Goal: Task Accomplishment & Management: Complete application form

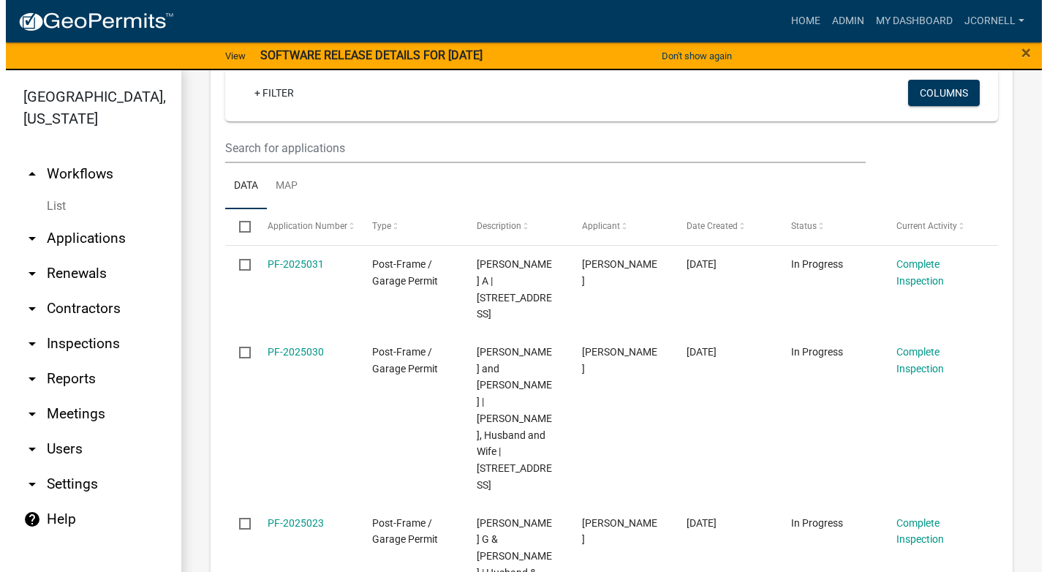
scroll to position [366, 0]
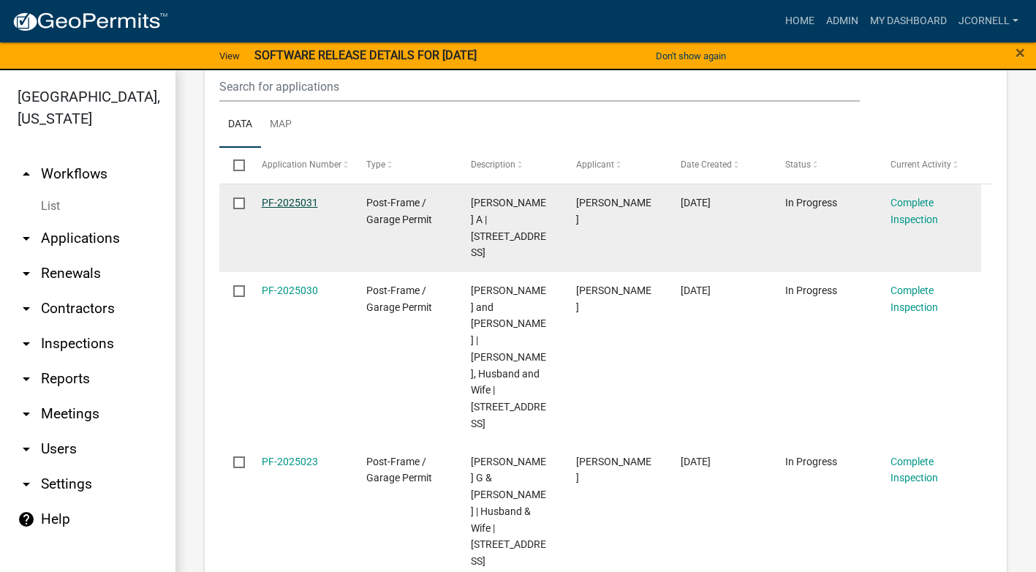
click at [286, 200] on link "PF-2025031" at bounding box center [290, 203] width 56 height 12
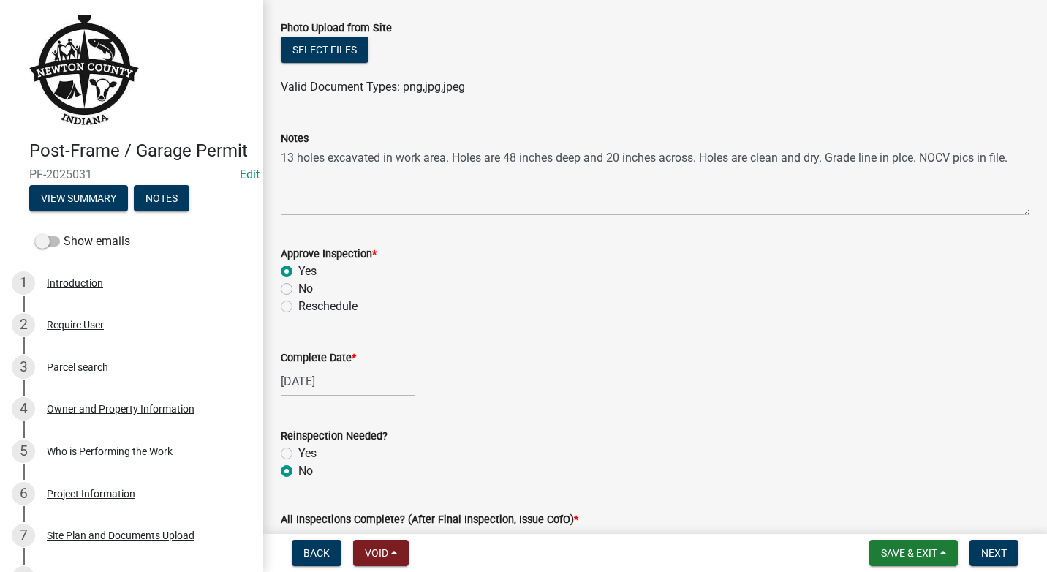
scroll to position [186, 0]
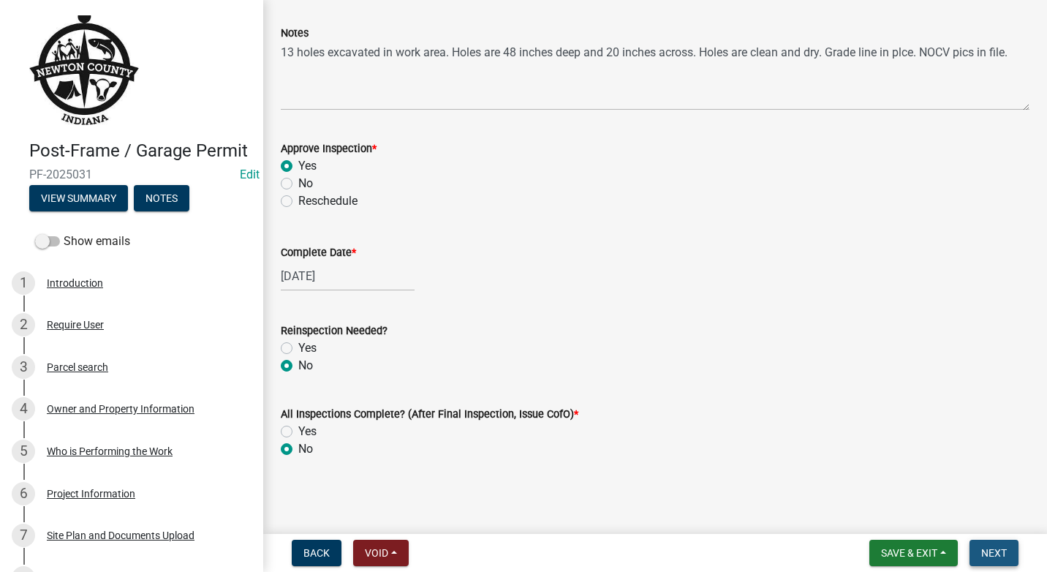
click at [987, 550] on span "Next" at bounding box center [994, 553] width 26 height 12
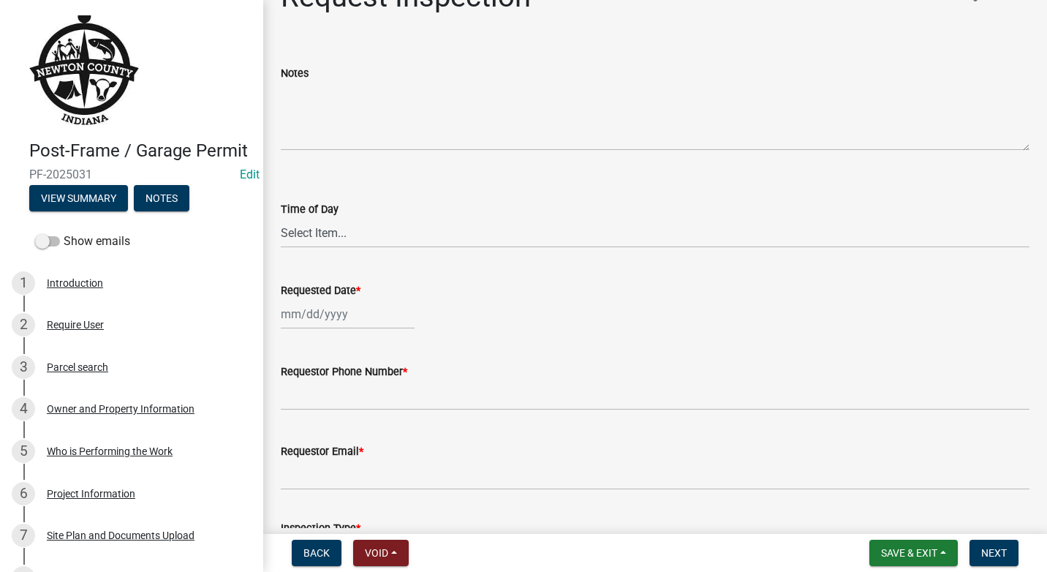
scroll to position [73, 0]
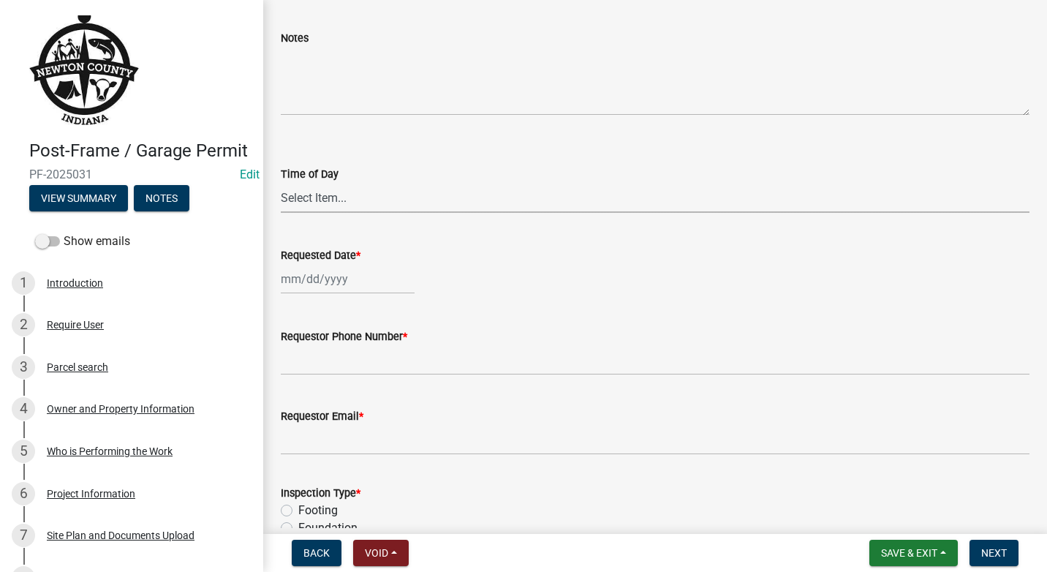
click at [371, 188] on select "Select Item... AM PM" at bounding box center [655, 198] width 749 height 30
click at [281, 183] on select "Select Item... AM PM" at bounding box center [655, 198] width 749 height 30
select select "09b124d7-43c3-4753-bff5-8bc664ad0283"
click at [349, 285] on div at bounding box center [348, 279] width 134 height 30
select select "9"
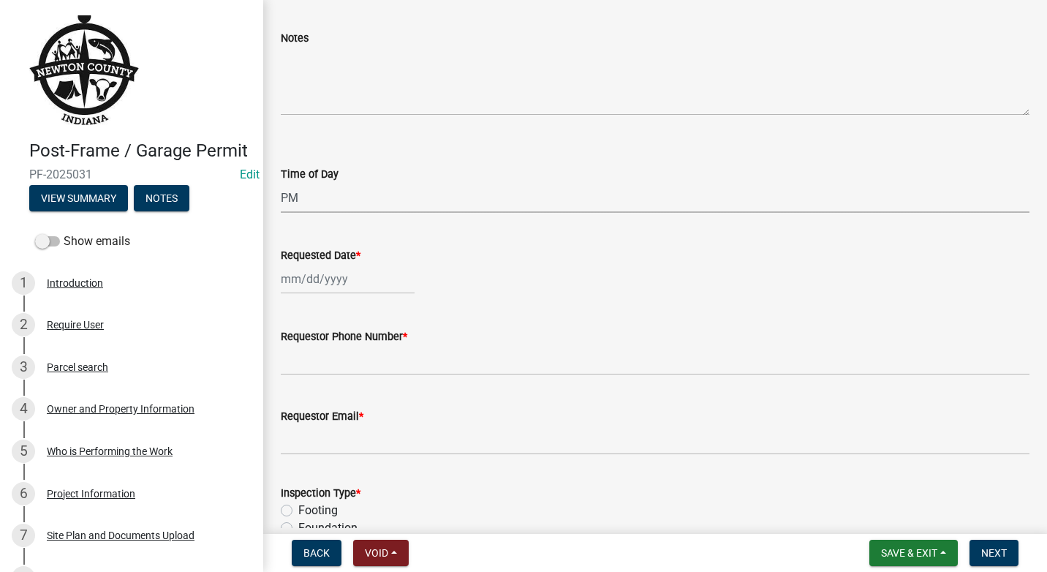
select select "2025"
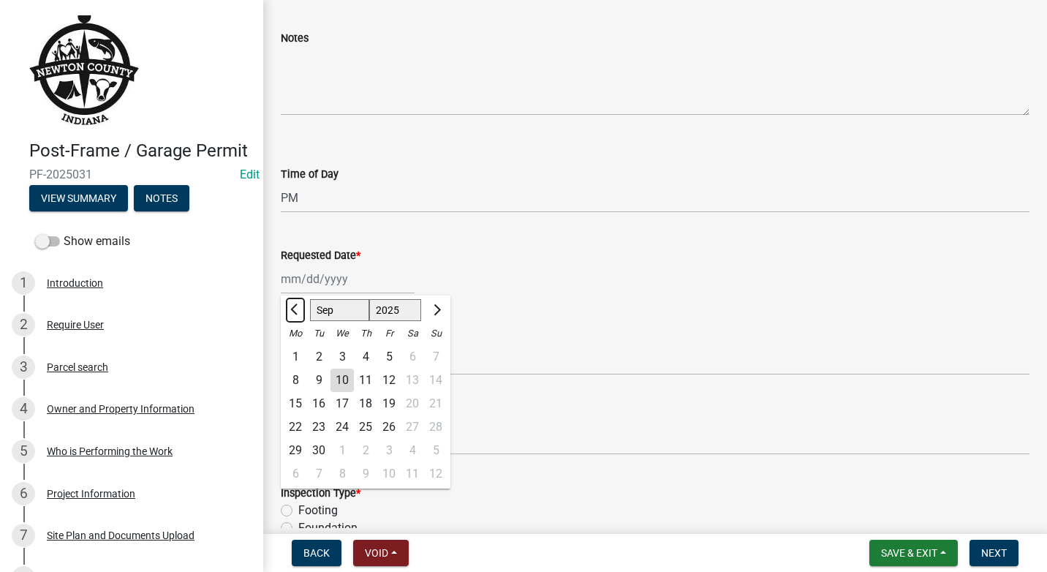
click at [299, 306] on span "Previous month" at bounding box center [295, 309] width 11 height 11
select select "8"
click at [395, 448] on div "29" at bounding box center [388, 450] width 23 height 23
type input "[DATE]"
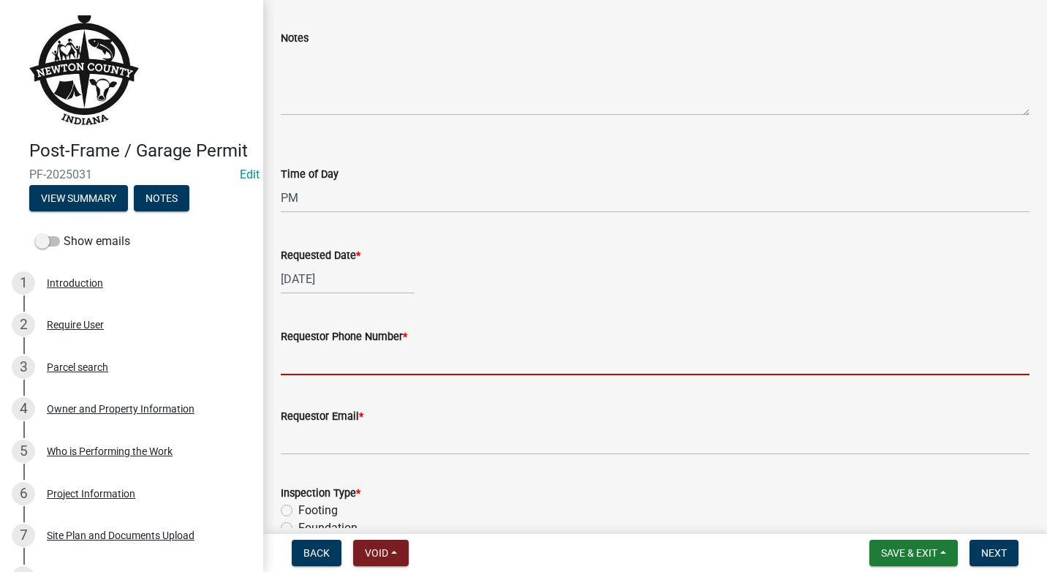
click at [394, 355] on input "Requestor Phone Number *" at bounding box center [655, 360] width 749 height 30
type input "2195525037"
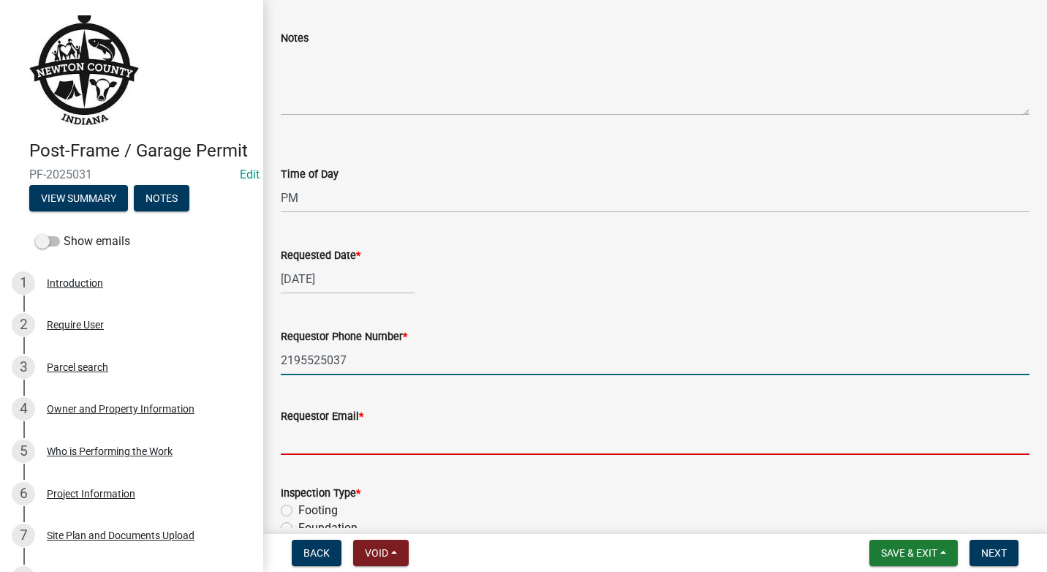
type input "[EMAIL_ADDRESS][DOMAIN_NAME]"
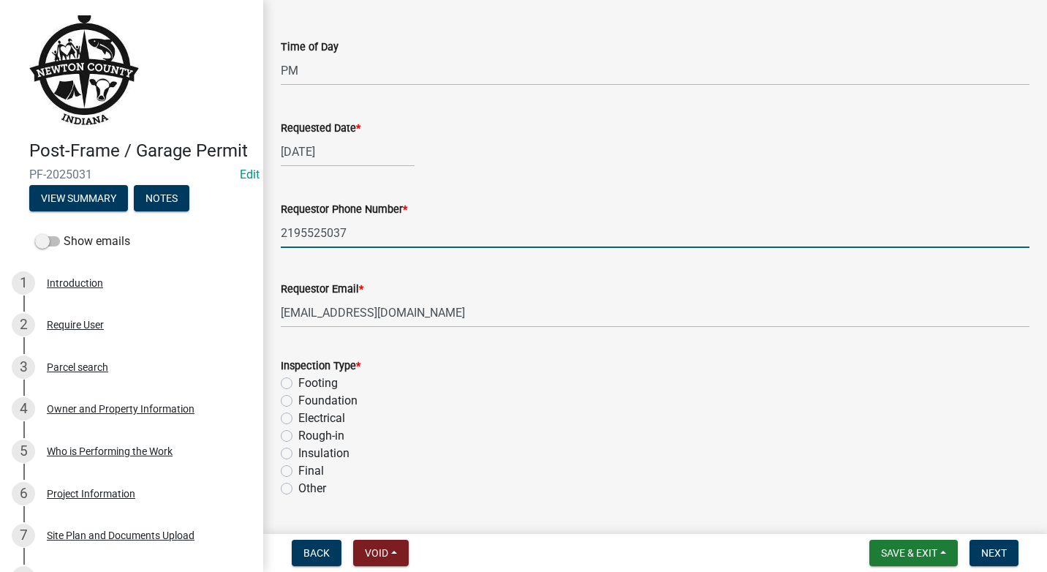
scroll to position [219, 0]
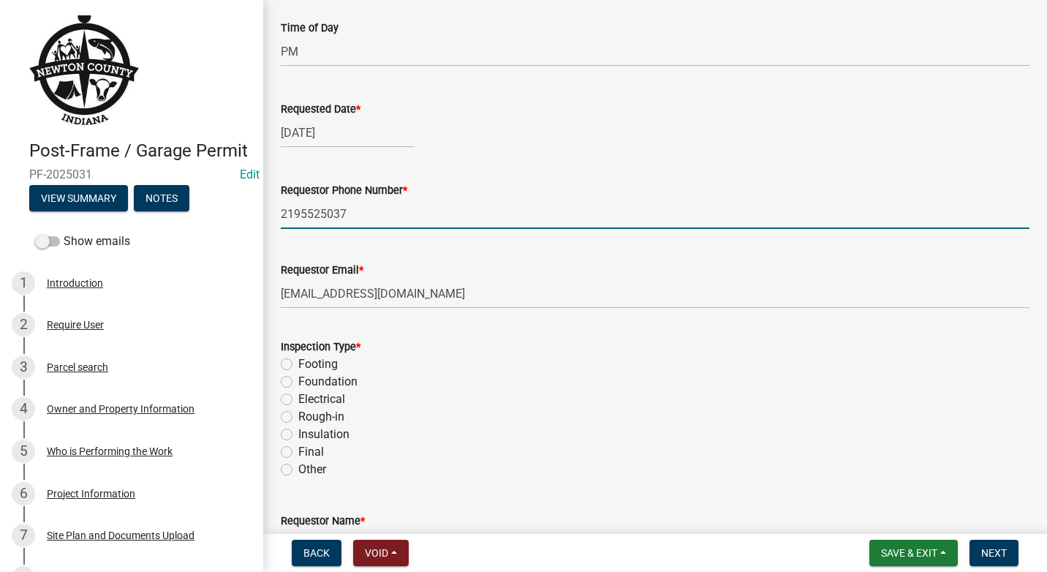
click at [298, 398] on label "Electrical" at bounding box center [321, 399] width 47 height 18
click at [298, 398] on input "Electrical" at bounding box center [303, 395] width 10 height 10
radio input "true"
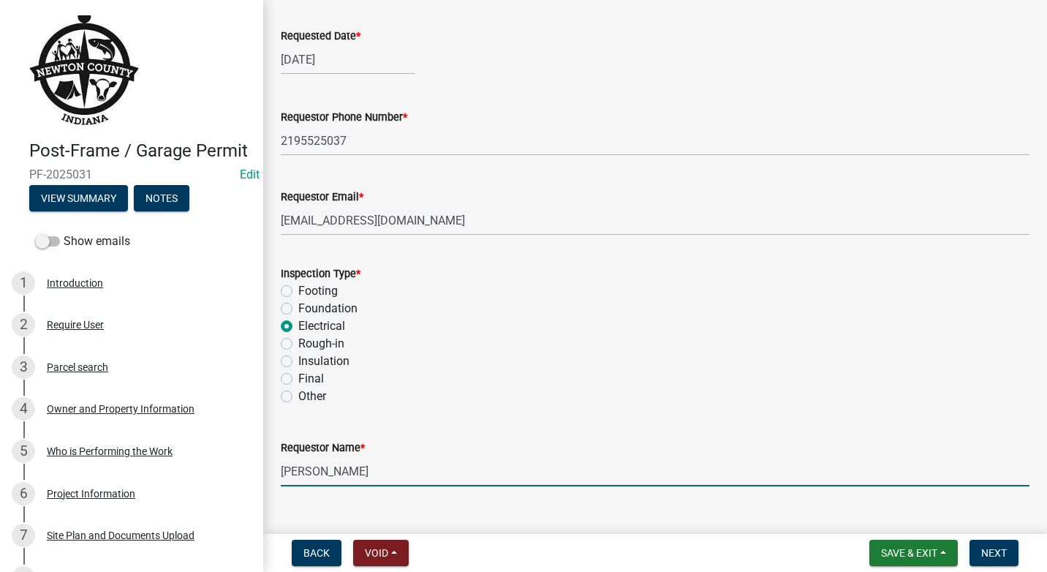
click at [374, 465] on input "[PERSON_NAME]" at bounding box center [655, 471] width 749 height 30
type input "J"
type input "[PERSON_NAME]"
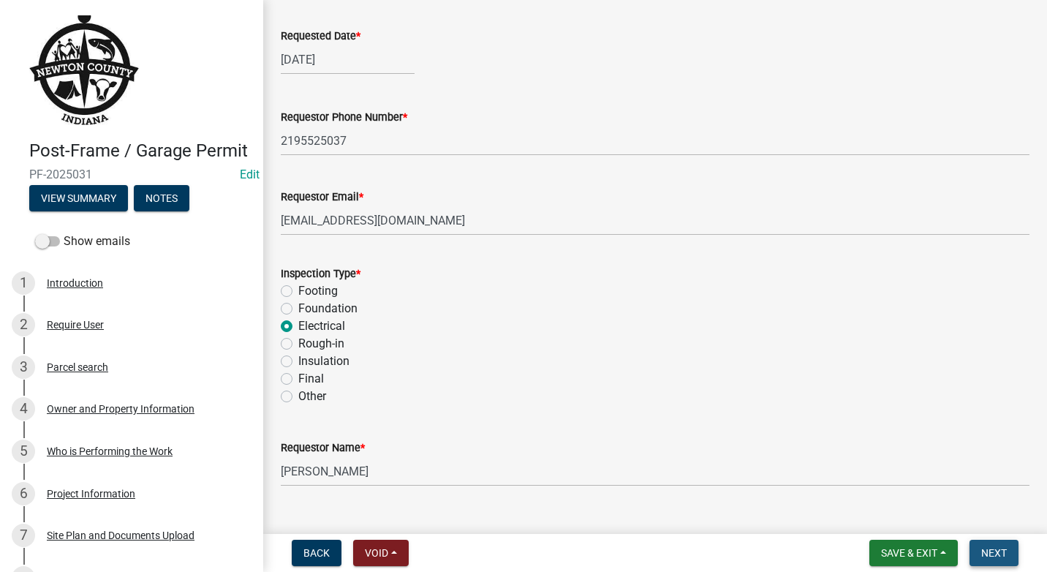
click at [1005, 555] on span "Next" at bounding box center [994, 553] width 26 height 12
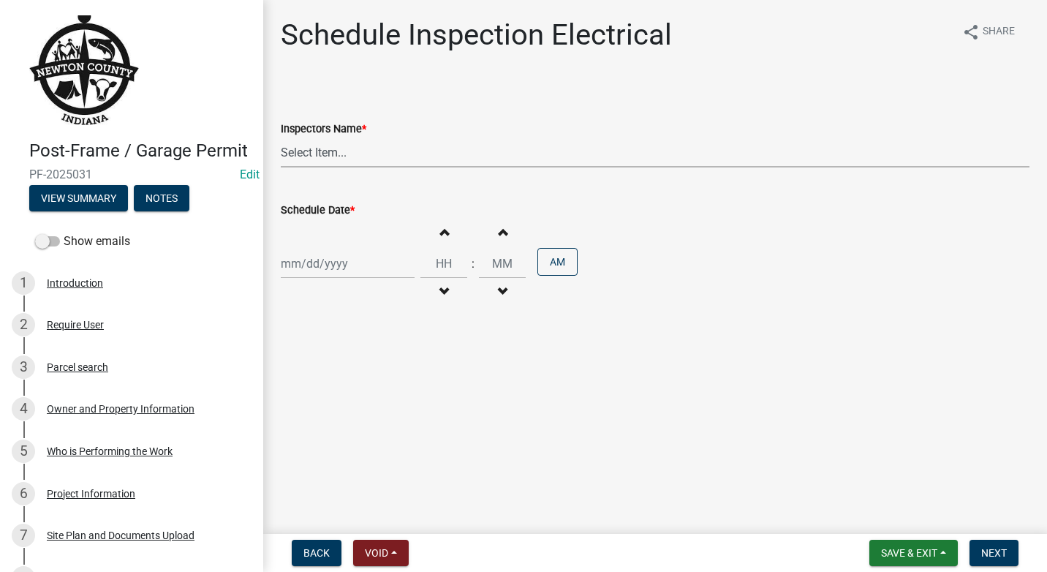
click at [359, 153] on select "Select Item... jcornell ([PERSON_NAME]) cvanderborg ([PERSON_NAME])" at bounding box center [655, 152] width 749 height 30
select select "ecc854ab-63d8-45dc-90da-232b9cdbb1ad"
click at [281, 137] on select "Select Item... jcornell ([PERSON_NAME]) cvanderborg ([PERSON_NAME])" at bounding box center [655, 152] width 749 height 30
select select "9"
select select "2025"
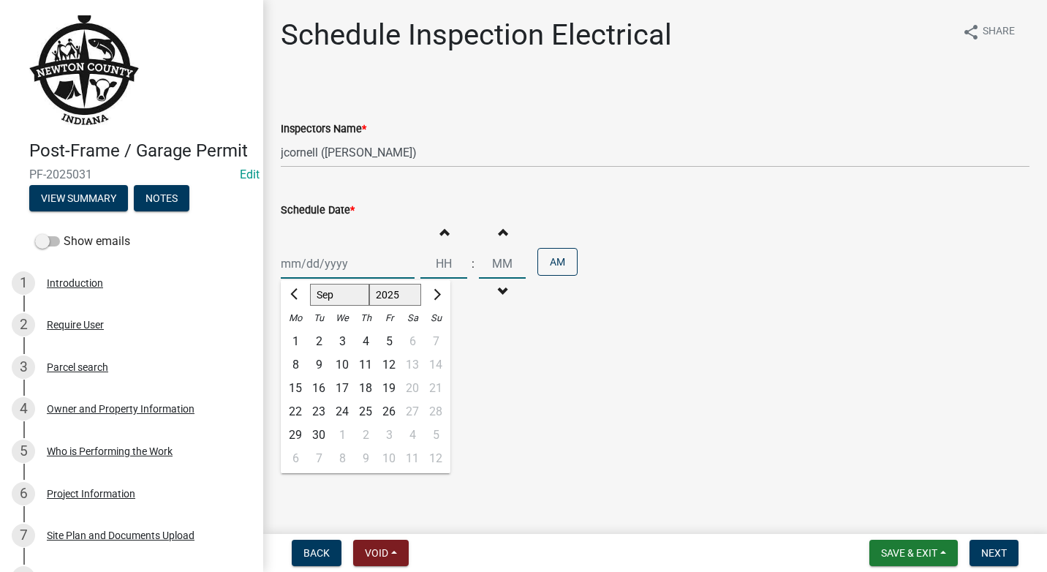
click at [371, 270] on div "[PERSON_NAME] Feb Mar Apr [PERSON_NAME][DATE] Oct Nov [DATE] 1526 1527 1528 152…" at bounding box center [348, 264] width 134 height 30
click at [305, 293] on div at bounding box center [295, 294] width 29 height 23
click at [299, 292] on span "Previous month" at bounding box center [295, 294] width 11 height 11
select select "8"
click at [393, 434] on div "29" at bounding box center [388, 434] width 23 height 23
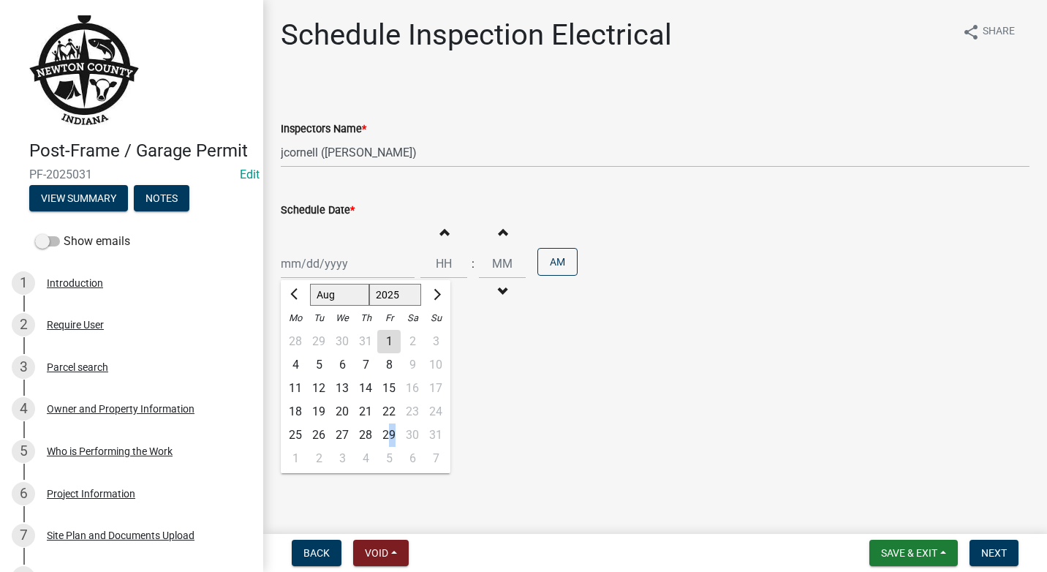
type input "[DATE]"
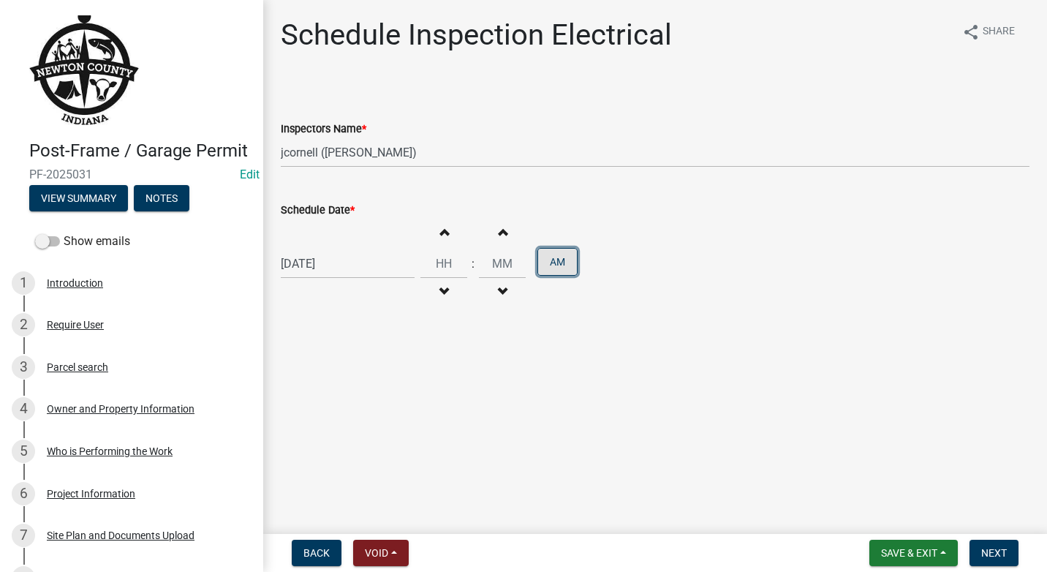
click at [551, 261] on button "AM" at bounding box center [557, 262] width 40 height 28
type input "12"
type input "00"
click at [442, 232] on span "button" at bounding box center [443, 232] width 7 height 12
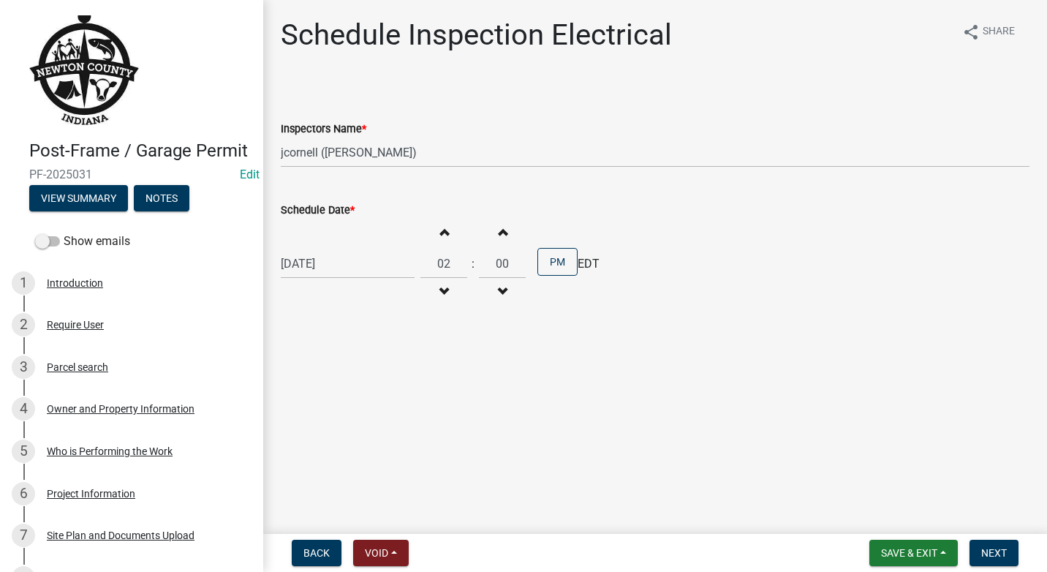
click at [442, 232] on span "button" at bounding box center [443, 232] width 7 height 12
click at [431, 291] on button "Decrement hours" at bounding box center [443, 292] width 31 height 26
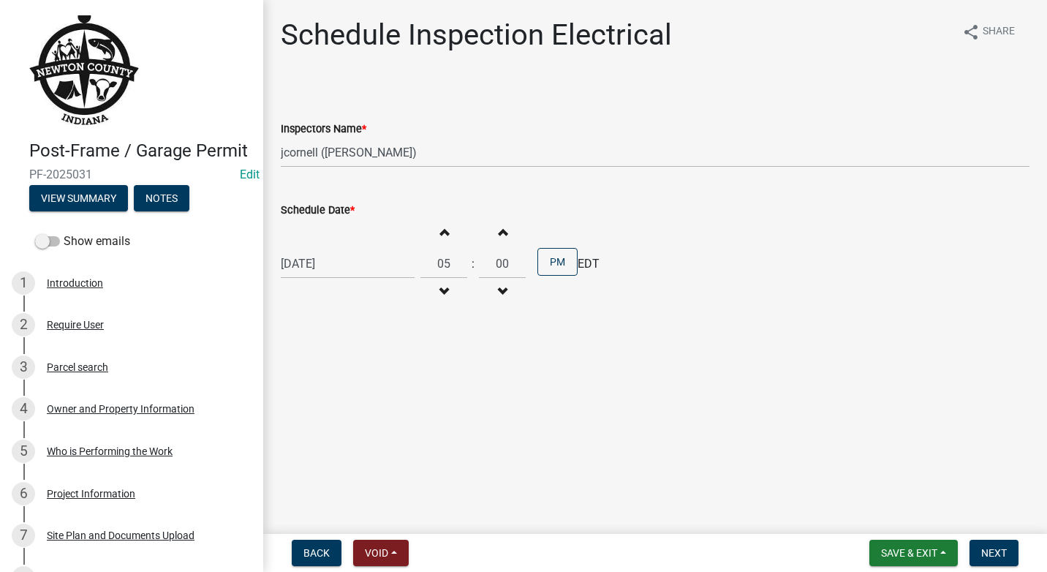
click at [431, 291] on button "Decrement hours" at bounding box center [443, 292] width 31 height 26
type input "02"
click at [492, 235] on button "Increment minutes" at bounding box center [502, 232] width 31 height 26
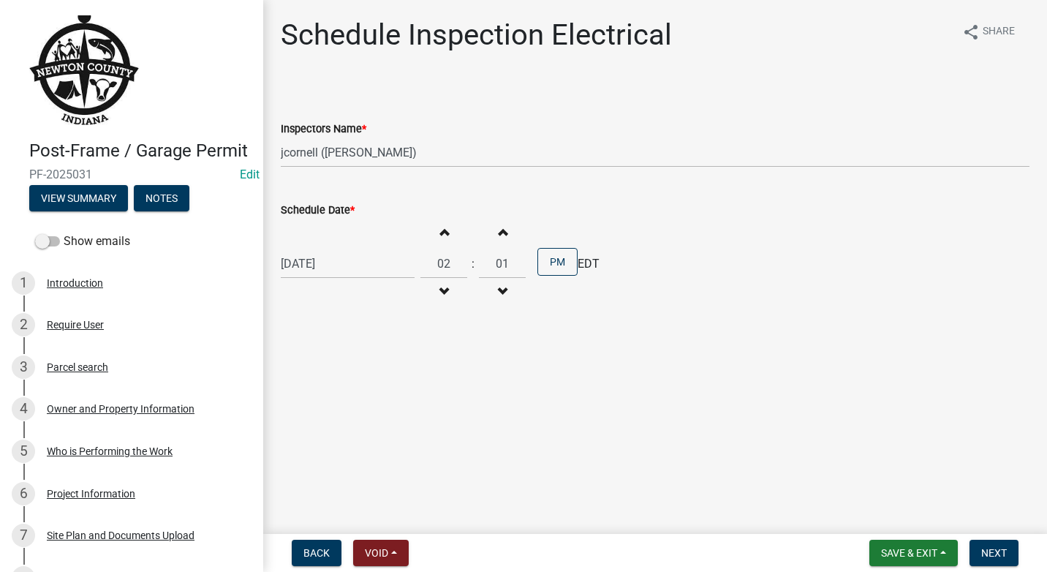
click at [492, 235] on button "Increment minutes" at bounding box center [502, 232] width 31 height 26
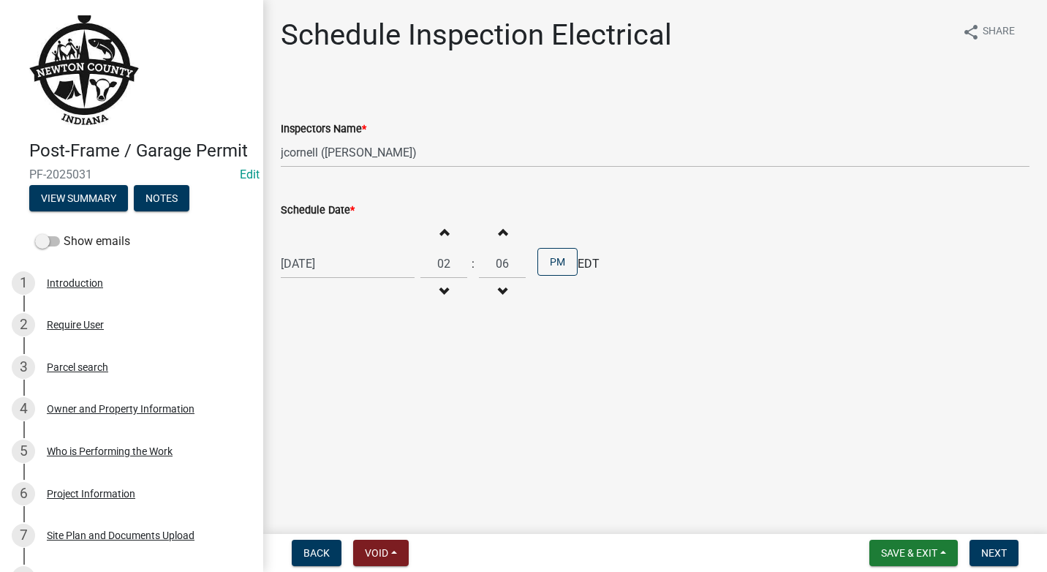
click at [492, 235] on button "Increment minutes" at bounding box center [502, 232] width 31 height 26
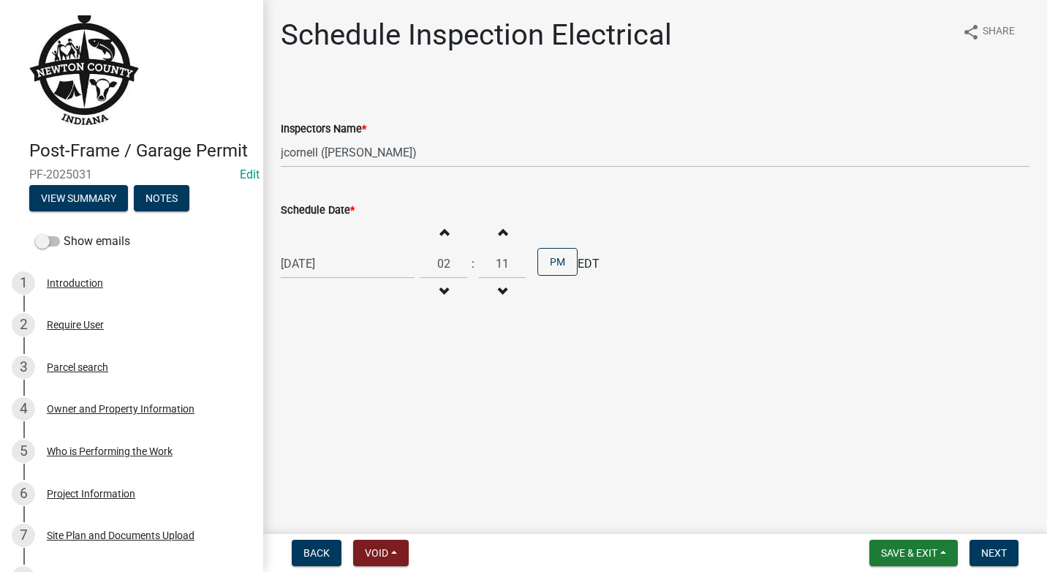
click at [492, 235] on button "Increment minutes" at bounding box center [502, 232] width 31 height 26
type input "15"
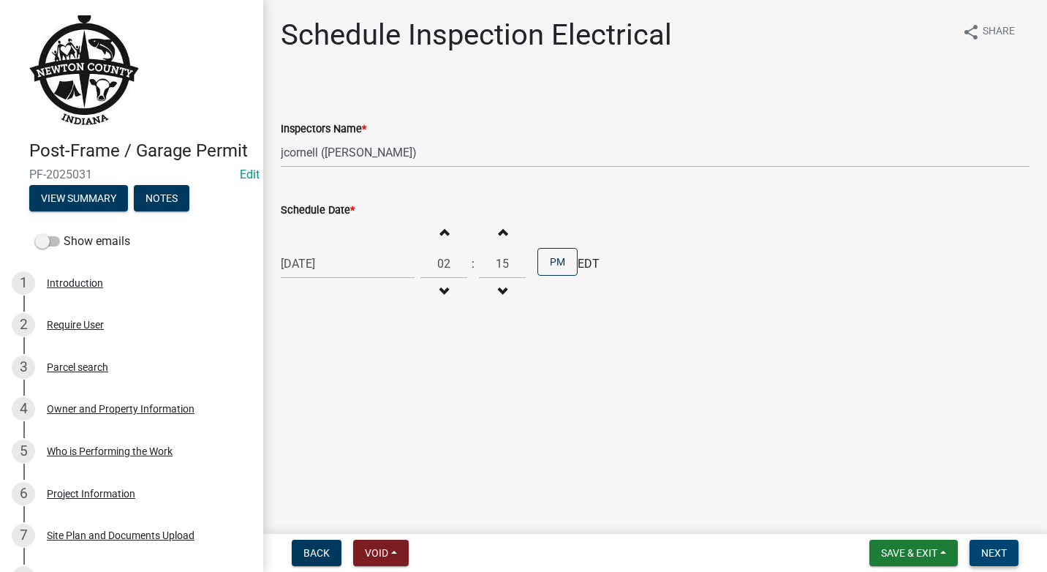
click at [991, 551] on span "Next" at bounding box center [994, 553] width 26 height 12
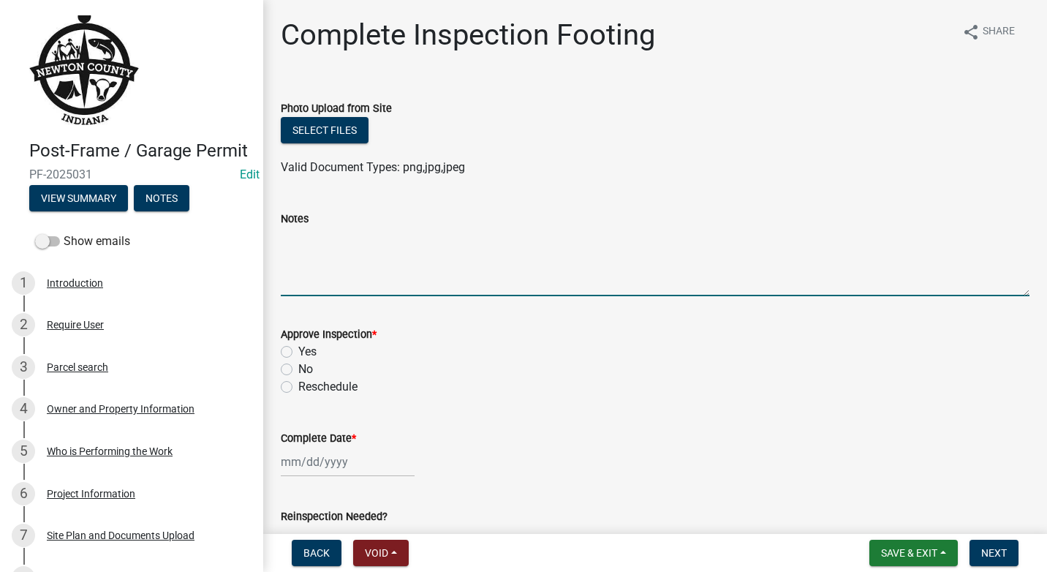
click at [298, 249] on textarea "Notes" at bounding box center [655, 261] width 749 height 69
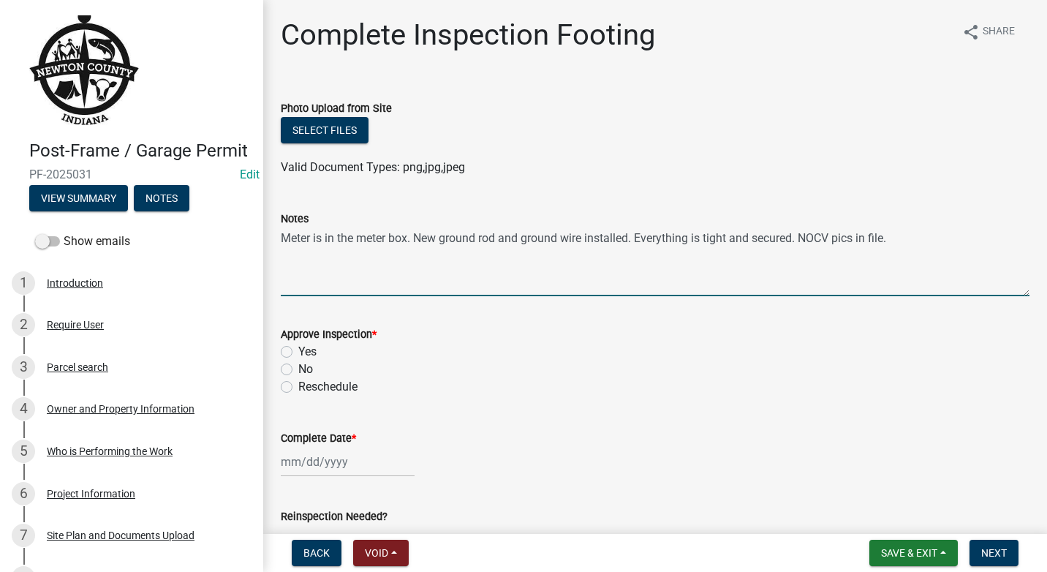
type textarea "Meter is in the meter box. New ground rod and ground wire installed. Everything…"
click at [298, 346] on label "Yes" at bounding box center [307, 352] width 18 height 18
click at [298, 346] on input "Yes" at bounding box center [303, 348] width 10 height 10
radio input "true"
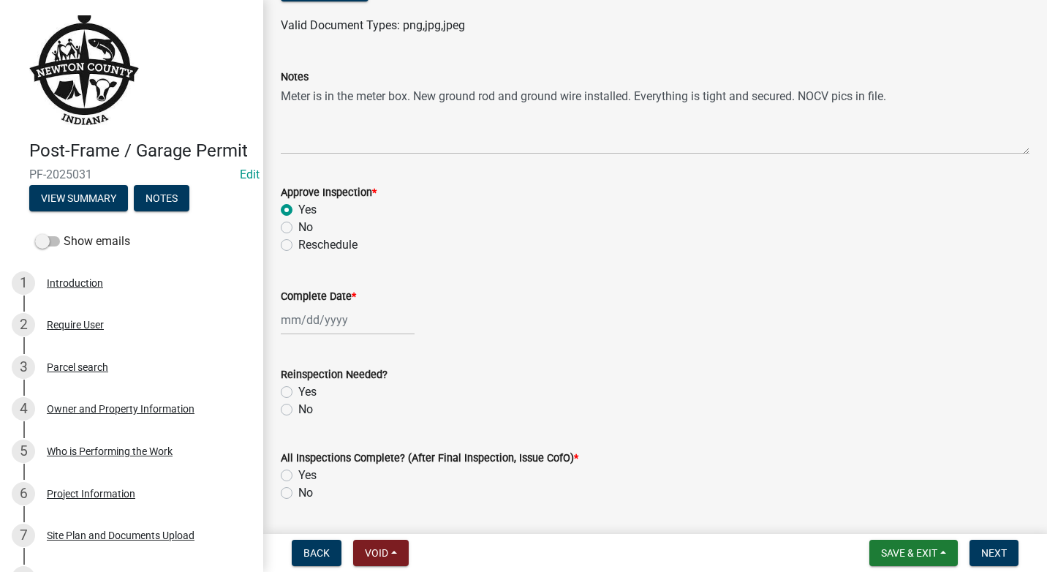
scroll to position [146, 0]
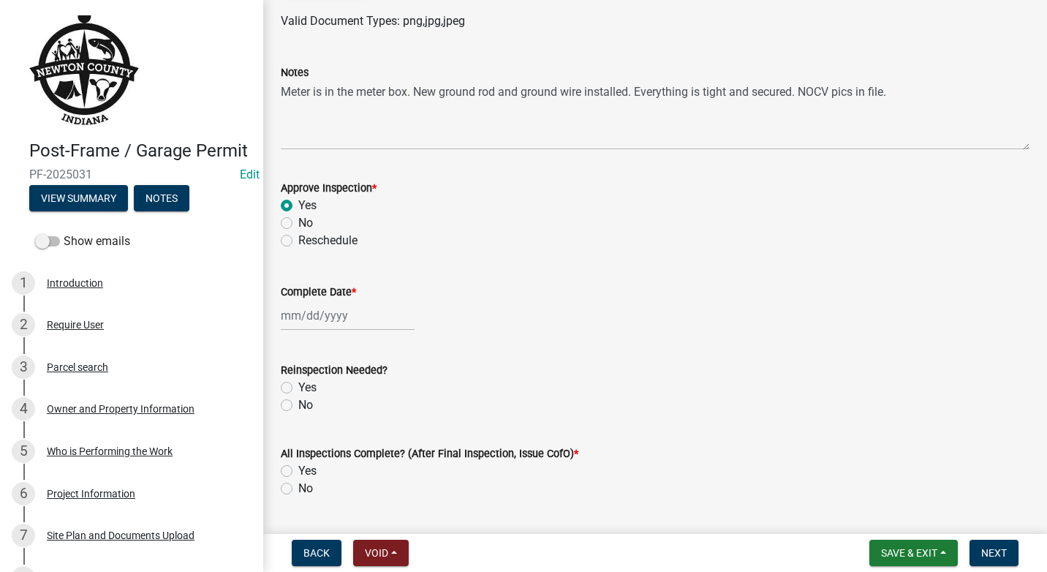
click at [357, 316] on div at bounding box center [348, 315] width 134 height 30
select select "9"
select select "2025"
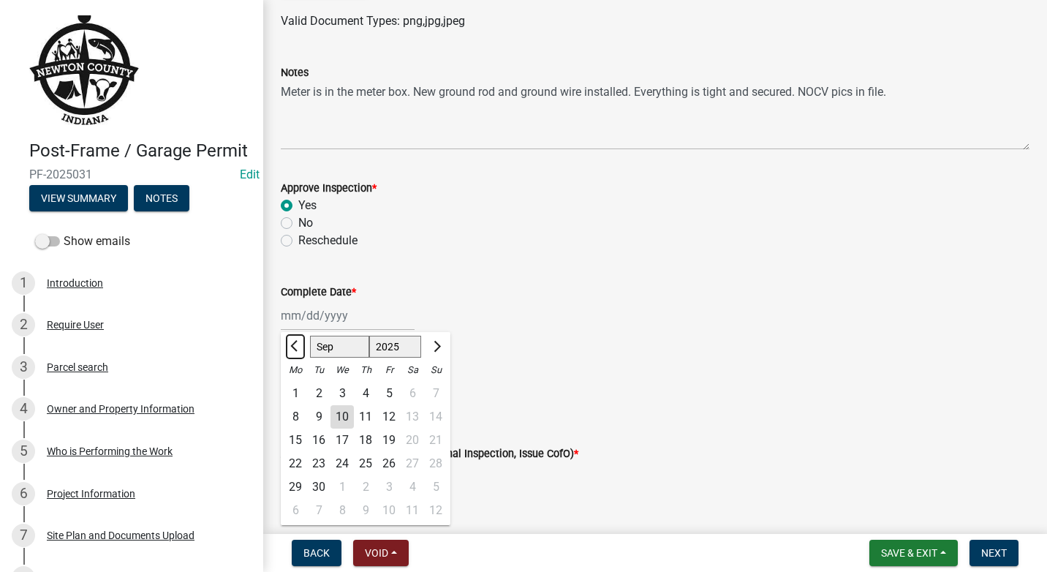
click at [298, 347] on span "Previous month" at bounding box center [295, 346] width 11 height 11
select select "8"
click at [390, 488] on div "29" at bounding box center [388, 486] width 23 height 23
type input "[DATE]"
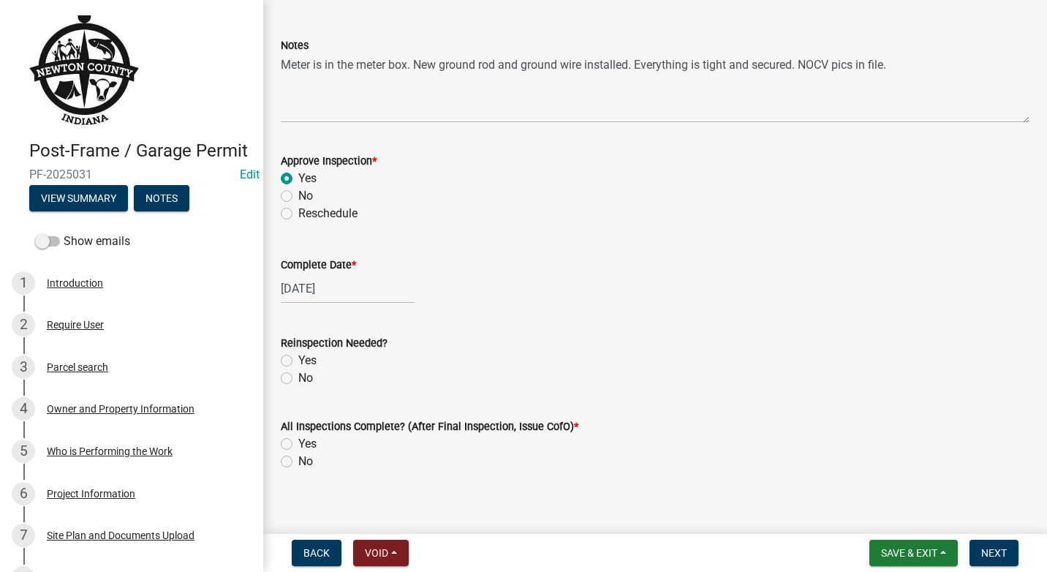
scroll to position [186, 0]
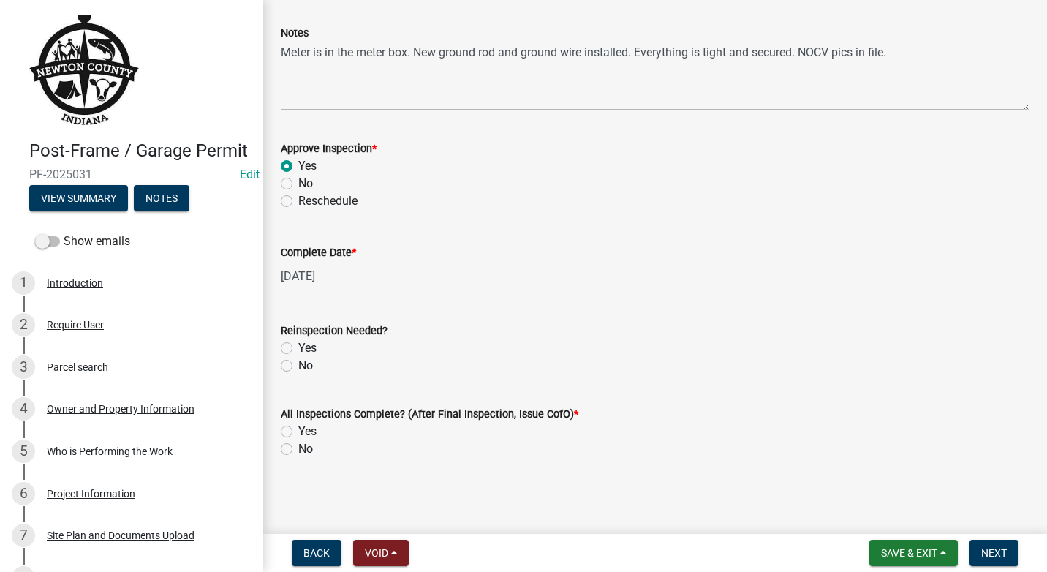
click at [292, 366] on div "No" at bounding box center [655, 366] width 749 height 18
click at [298, 363] on label "No" at bounding box center [305, 366] width 15 height 18
click at [298, 363] on input "No" at bounding box center [303, 362] width 10 height 10
radio input "true"
click at [298, 449] on label "No" at bounding box center [305, 449] width 15 height 18
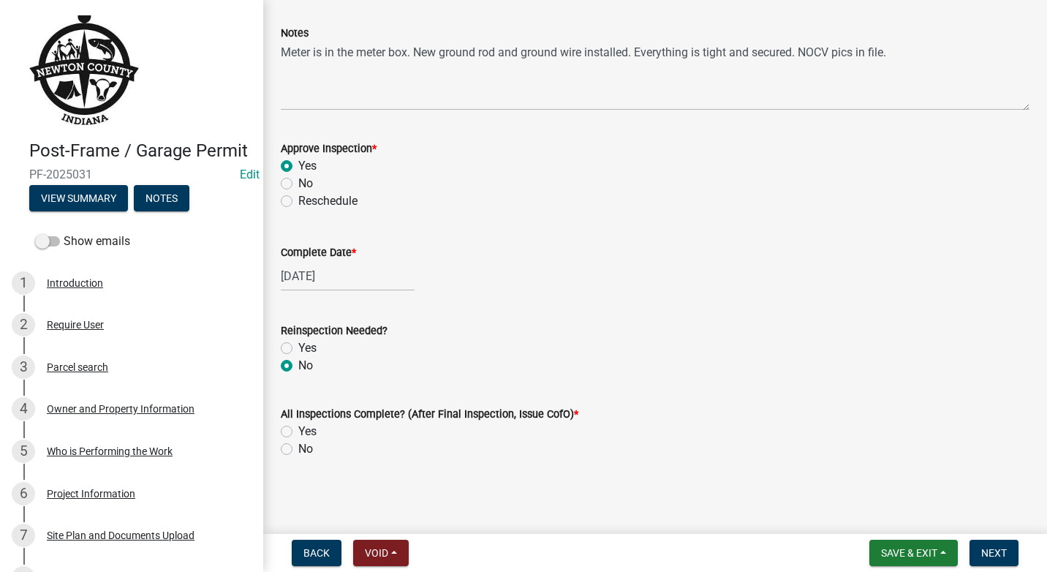
click at [298, 449] on input "No" at bounding box center [303, 445] width 10 height 10
radio input "true"
click at [911, 555] on span "Save & Exit" at bounding box center [909, 553] width 56 height 12
click at [911, 518] on button "Save & Exit" at bounding box center [899, 514] width 117 height 35
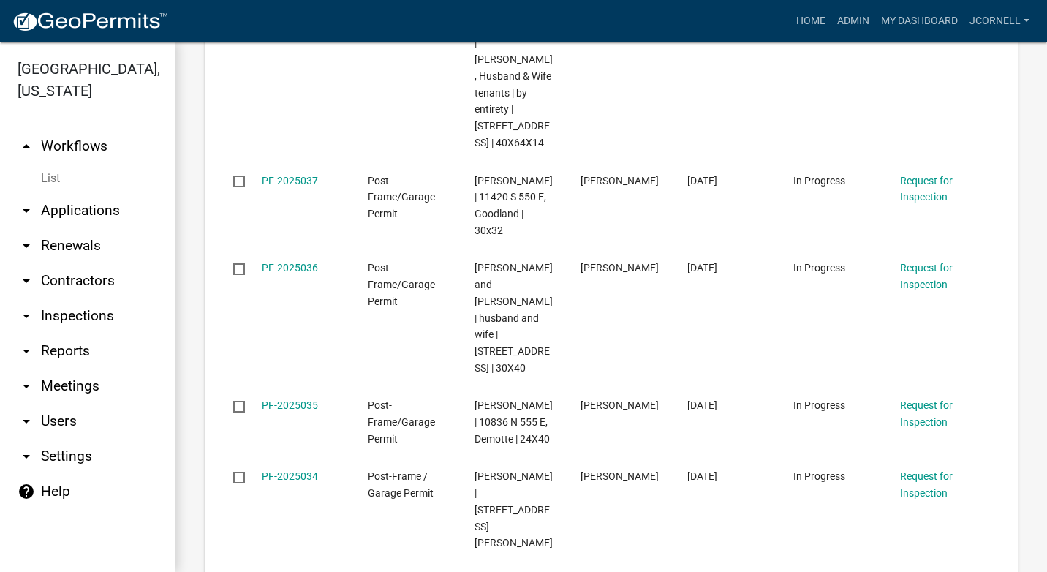
scroll to position [3060, 0]
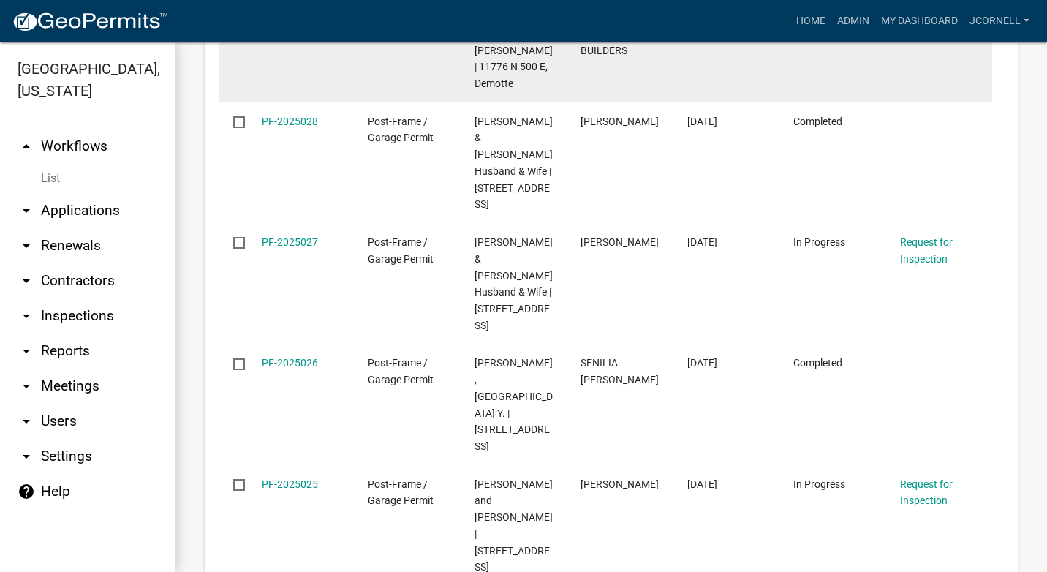
scroll to position [3143, 0]
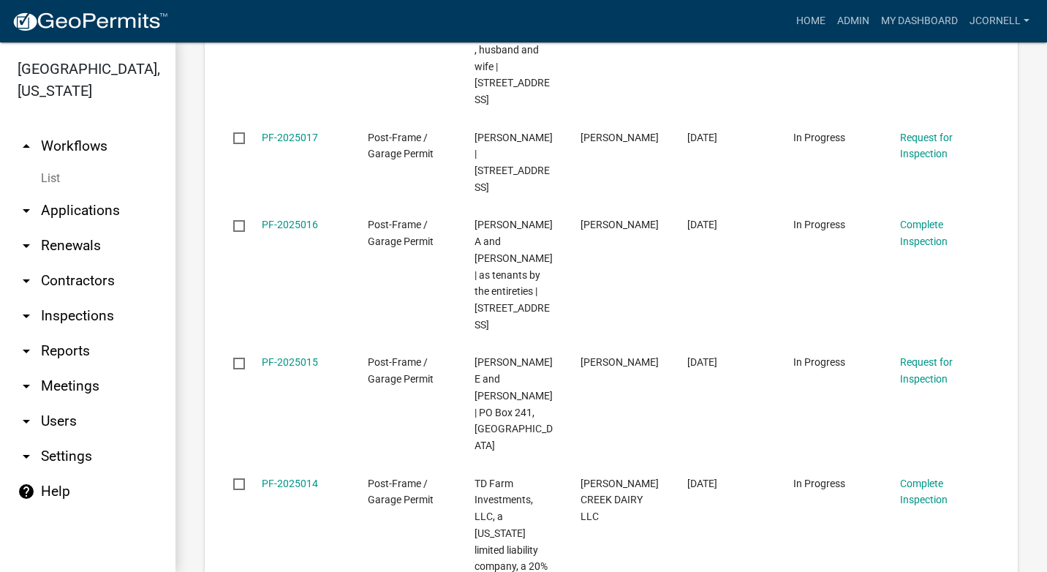
scroll to position [3226, 0]
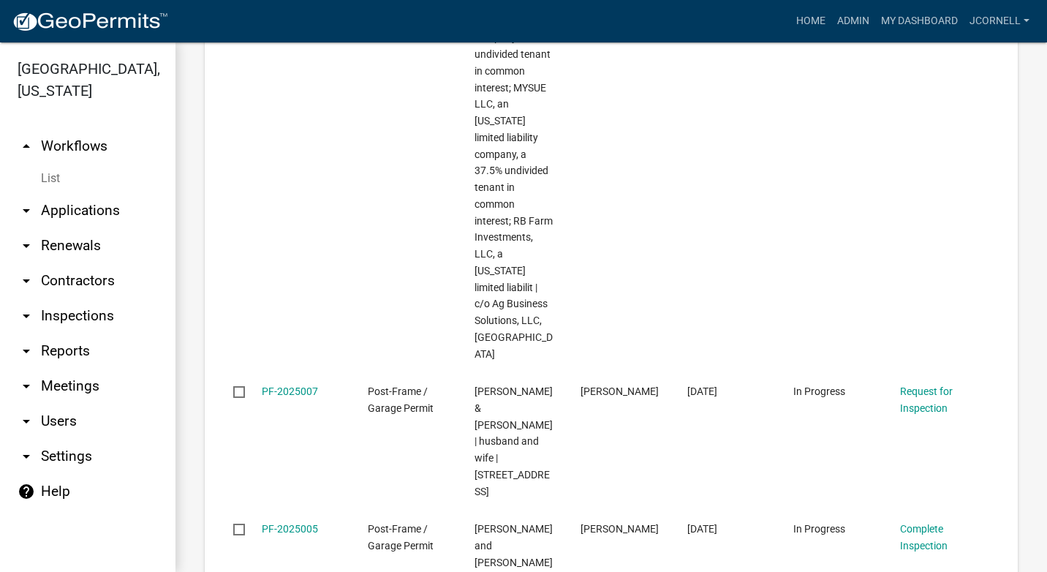
scroll to position [3409, 0]
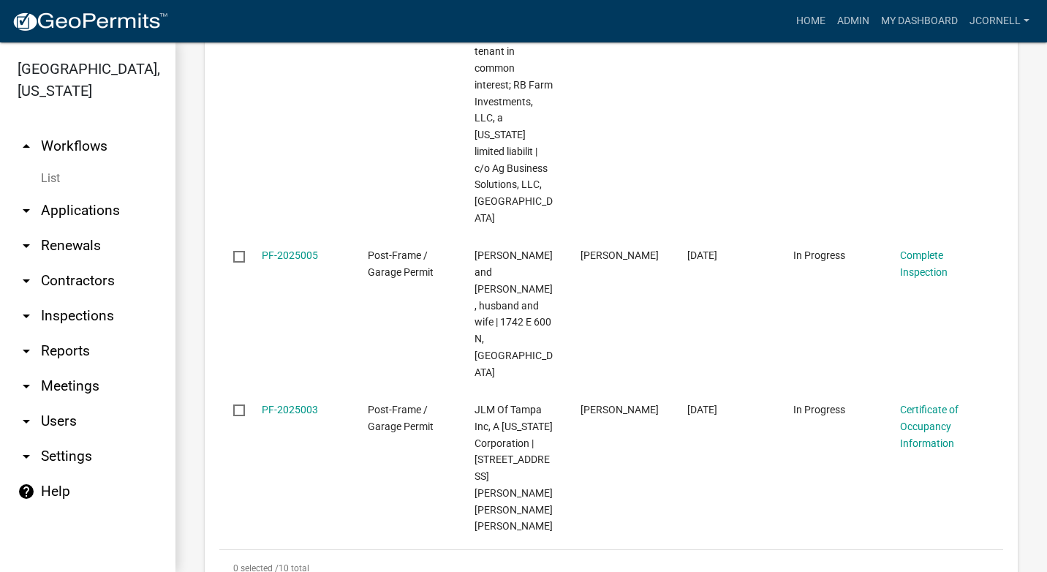
scroll to position [1756, 0]
